Goal: Navigation & Orientation: Find specific page/section

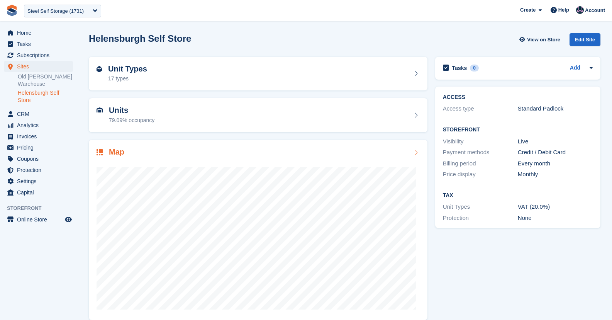
click at [306, 153] on div "Map" at bounding box center [258, 153] width 323 height 10
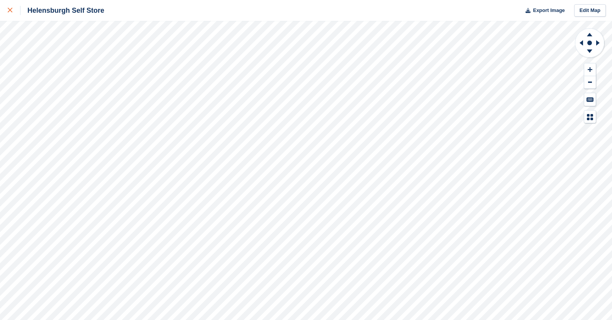
click at [8, 8] on icon at bounding box center [10, 10] width 5 height 5
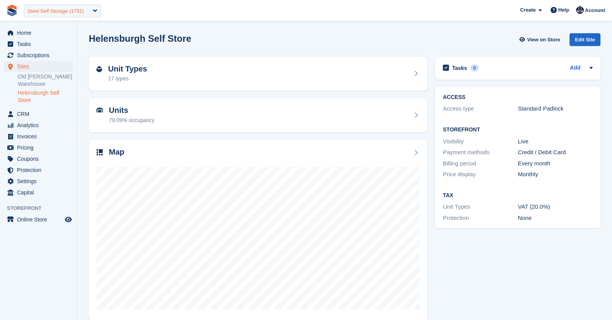
click at [53, 11] on div "Steel Self Storage (1731)" at bounding box center [55, 11] width 56 height 8
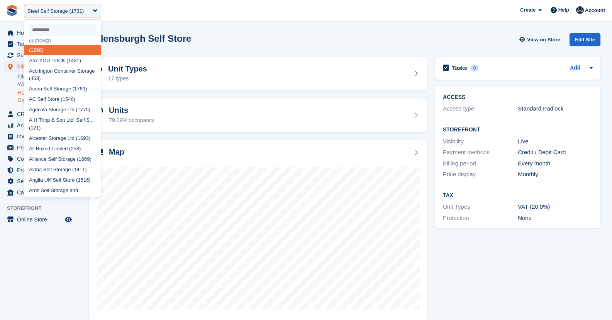
click at [75, 29] on input "select-one" at bounding box center [62, 30] width 67 height 12
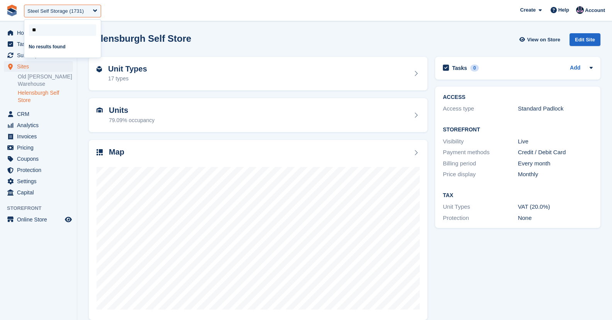
type input "*"
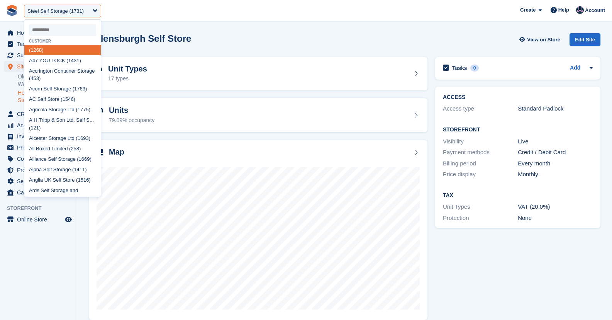
type input "*"
select select
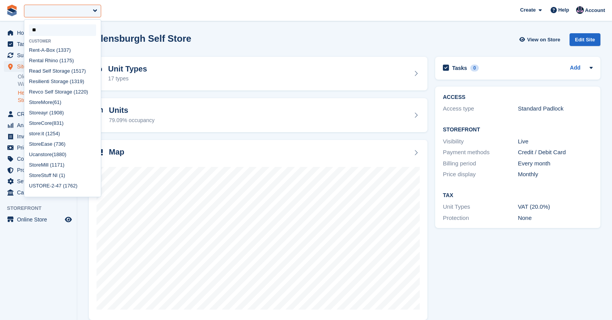
type input "*"
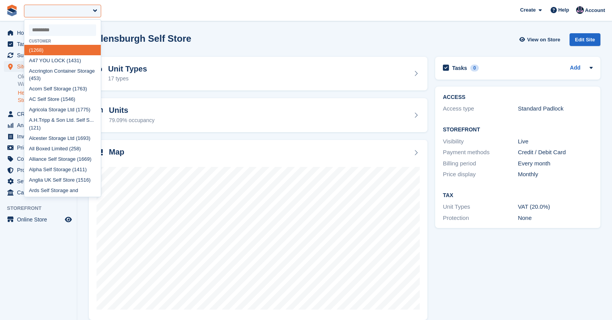
type input "*"
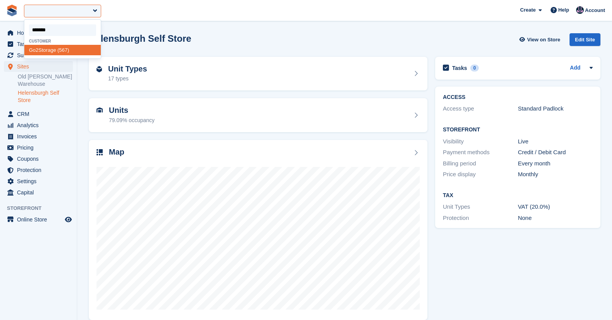
type input "********"
select select "***"
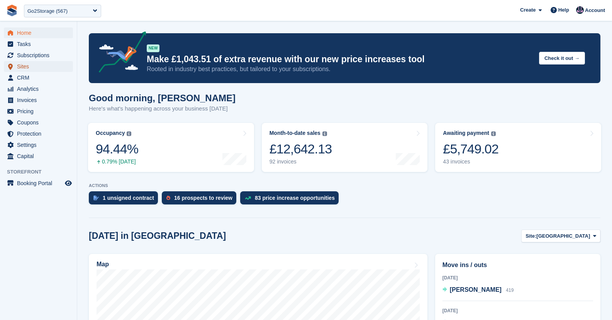
click at [25, 68] on span "Sites" at bounding box center [40, 66] width 46 height 11
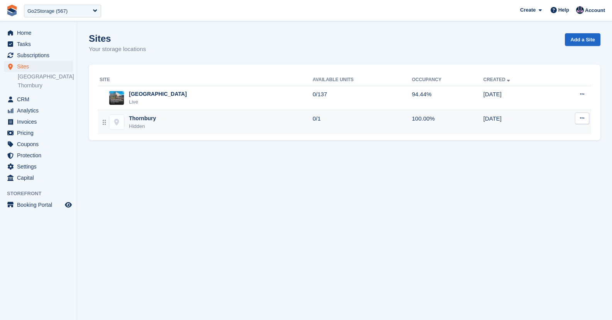
click at [189, 124] on div "Thornbury Hidden" at bounding box center [206, 122] width 213 height 16
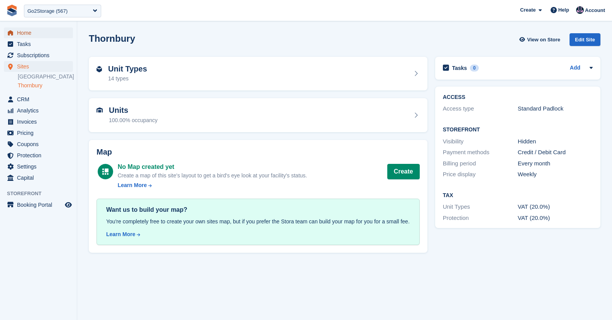
click at [30, 34] on span "Home" at bounding box center [40, 32] width 46 height 11
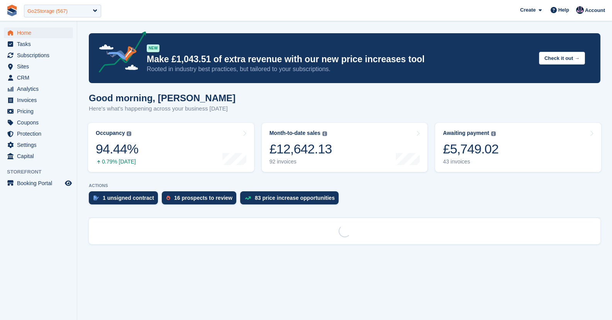
click at [49, 15] on div "Go2Storage (567)" at bounding box center [62, 11] width 77 height 13
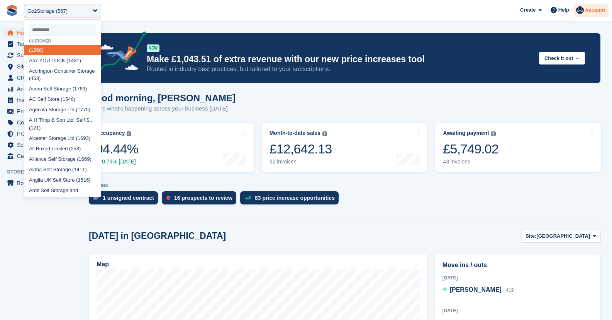
click at [586, 10] on span "Account" at bounding box center [595, 11] width 20 height 8
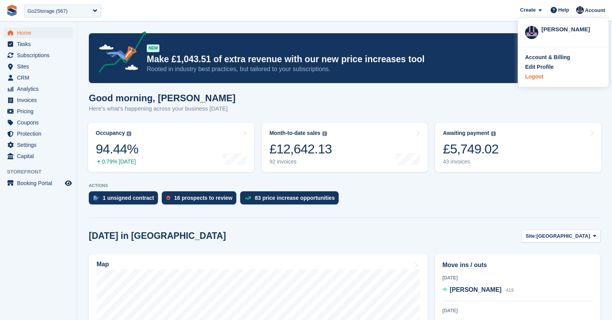
click at [546, 76] on div "Logout" at bounding box center [563, 77] width 76 height 8
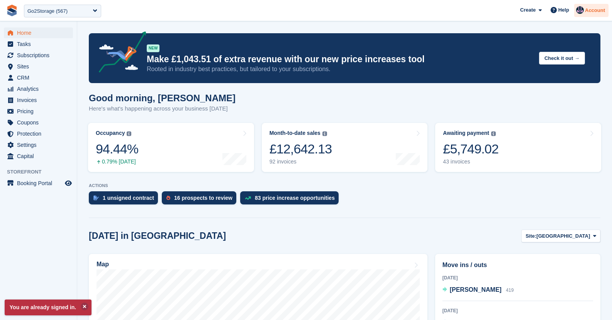
click at [595, 10] on span "Account" at bounding box center [595, 11] width 20 height 8
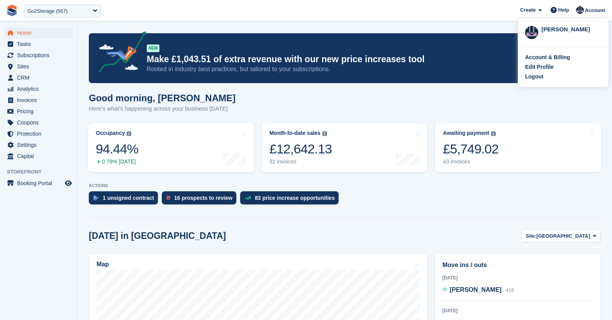
click at [441, 25] on section "You are already signed in. NEW Make £1,043.51 of extra revenue with our new pri…" at bounding box center [344, 308] width 535 height 616
